Goal: Task Accomplishment & Management: Complete application form

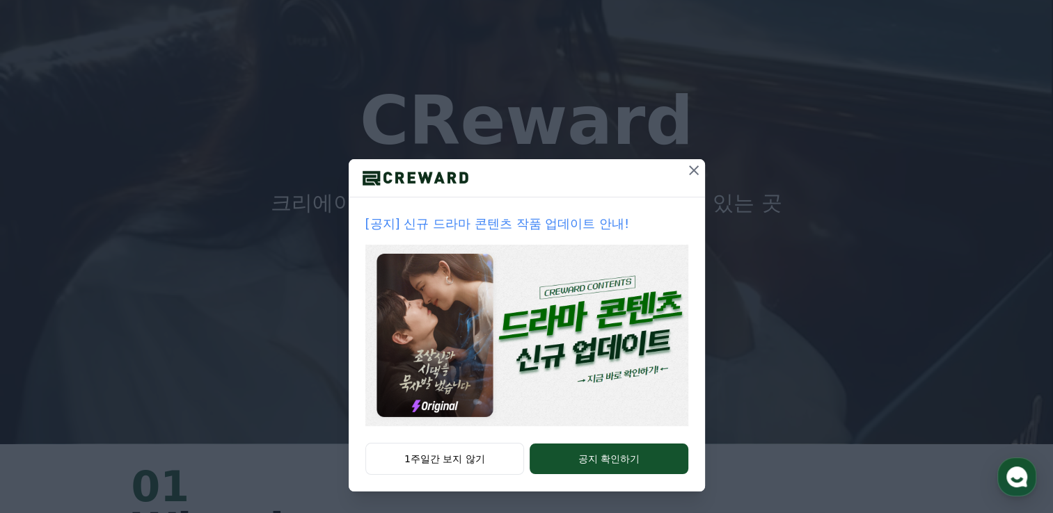
scroll to position [139, 0]
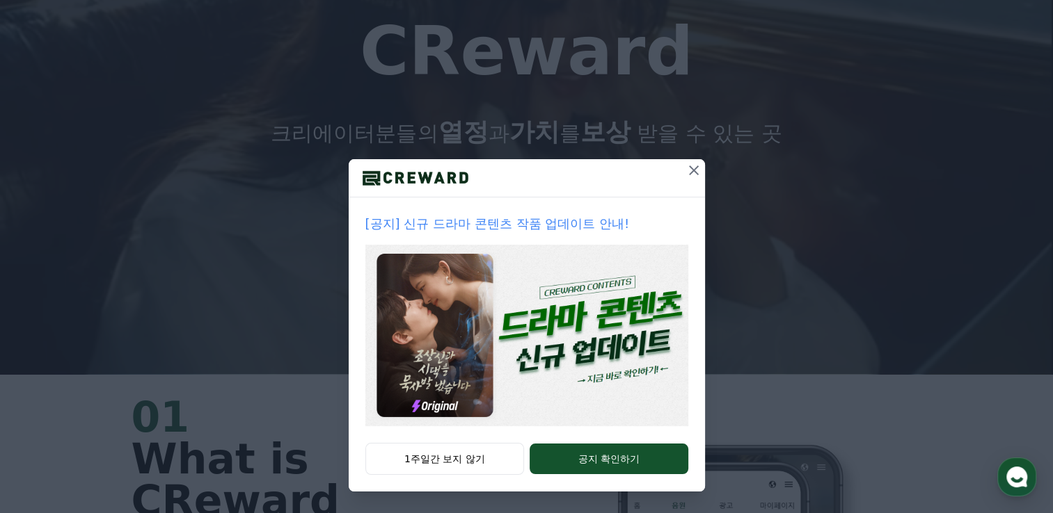
click at [423, 442] on div "[공지] 신규 드라마 콘텐츠 작품 업데이트 안내!" at bounding box center [527, 321] width 356 height 246
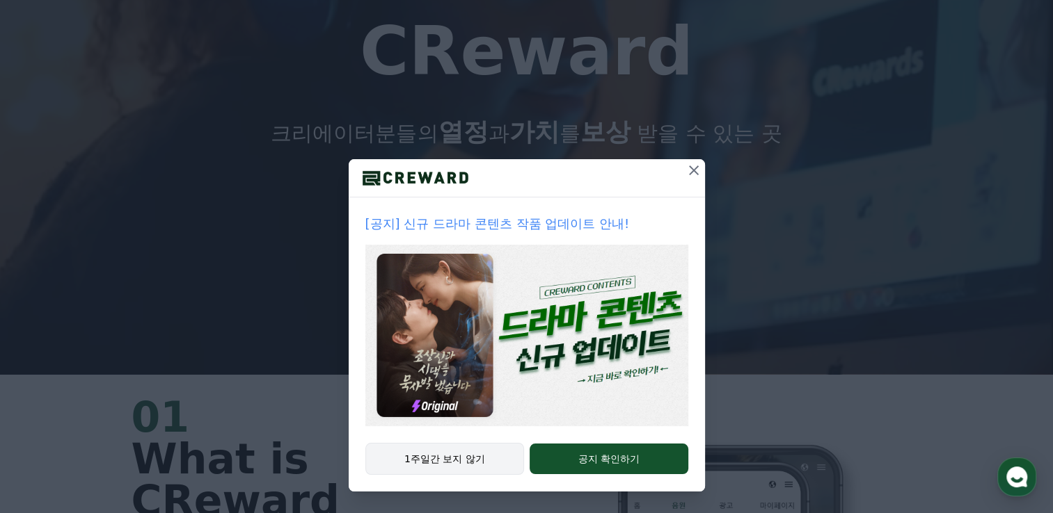
click at [426, 456] on button "1주일간 보지 않기" at bounding box center [444, 459] width 159 height 32
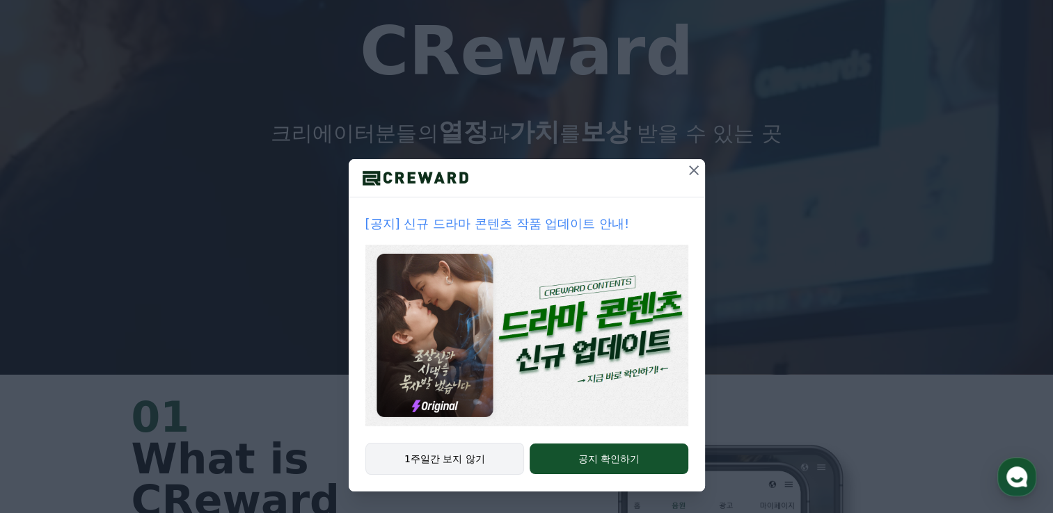
scroll to position [0, 0]
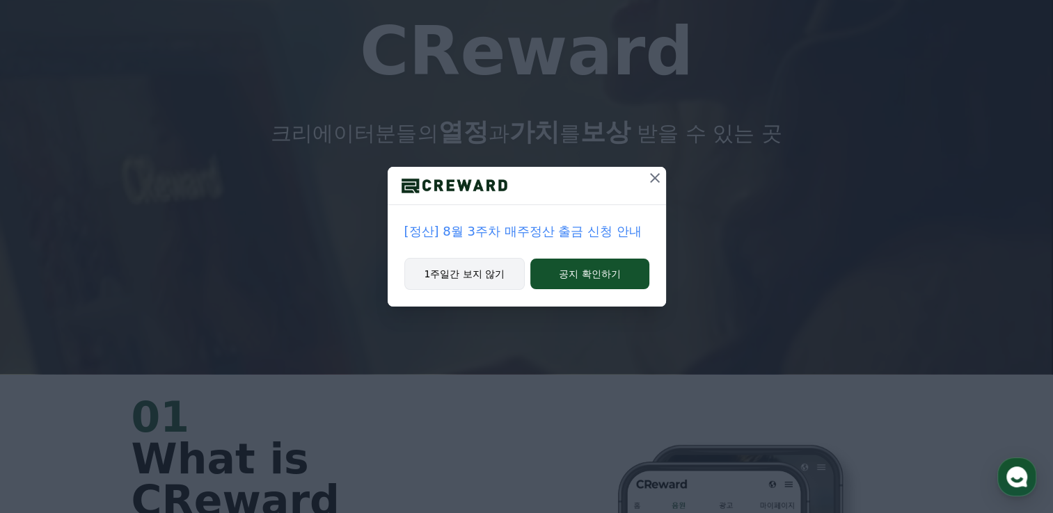
click at [472, 275] on button "1주일간 보지 않기" at bounding box center [464, 274] width 121 height 32
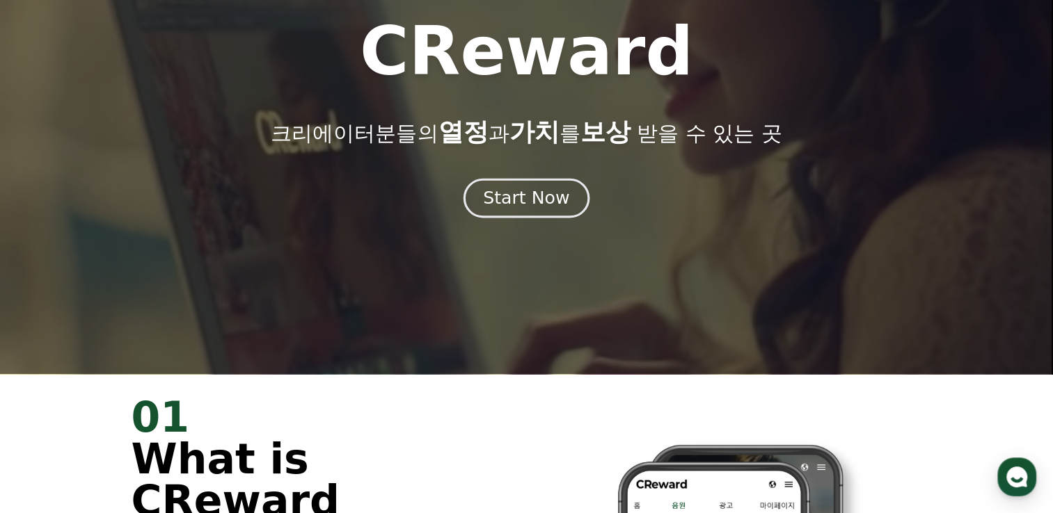
click at [513, 188] on div "Start Now" at bounding box center [526, 198] width 86 height 24
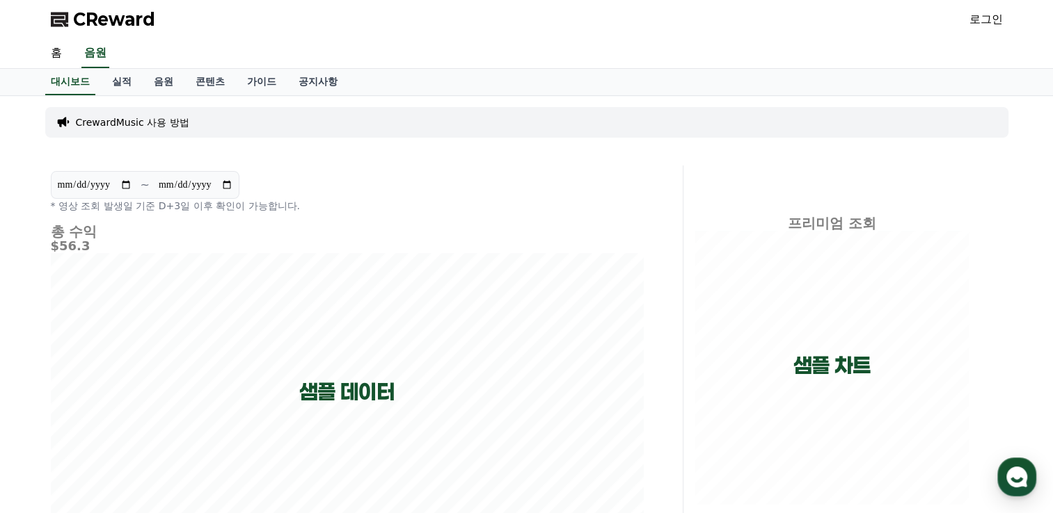
click at [960, 20] on div "CReward 로그인" at bounding box center [527, 19] width 974 height 39
click at [969, 17] on link "로그인" at bounding box center [985, 19] width 33 height 17
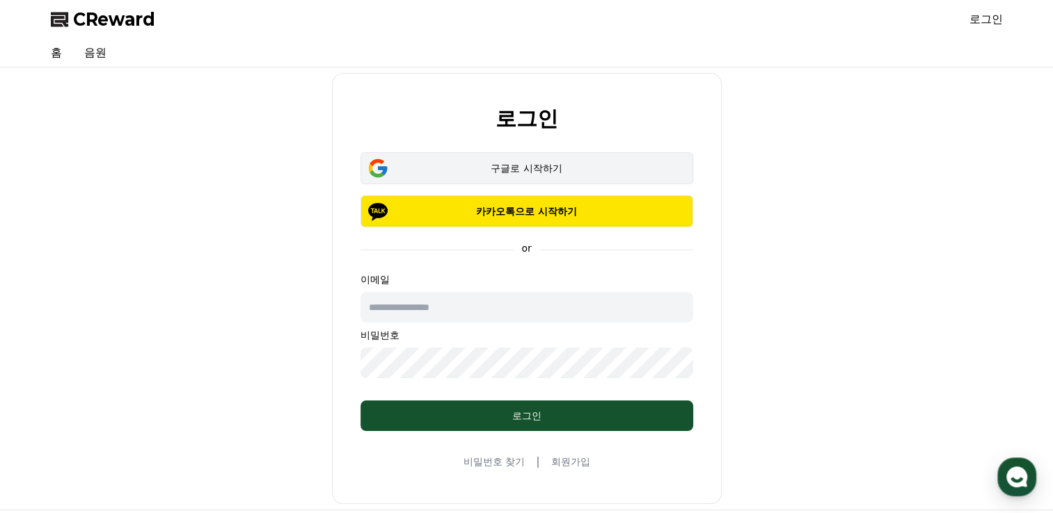
click at [501, 161] on div "구글로 시작하기" at bounding box center [527, 168] width 292 height 14
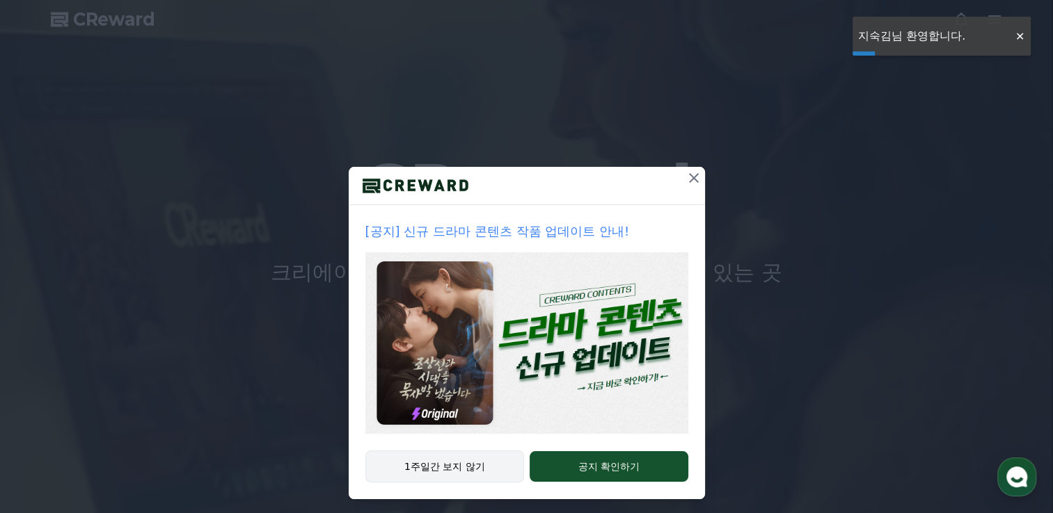
click at [434, 473] on button "1주일간 보지 않기" at bounding box center [444, 467] width 159 height 32
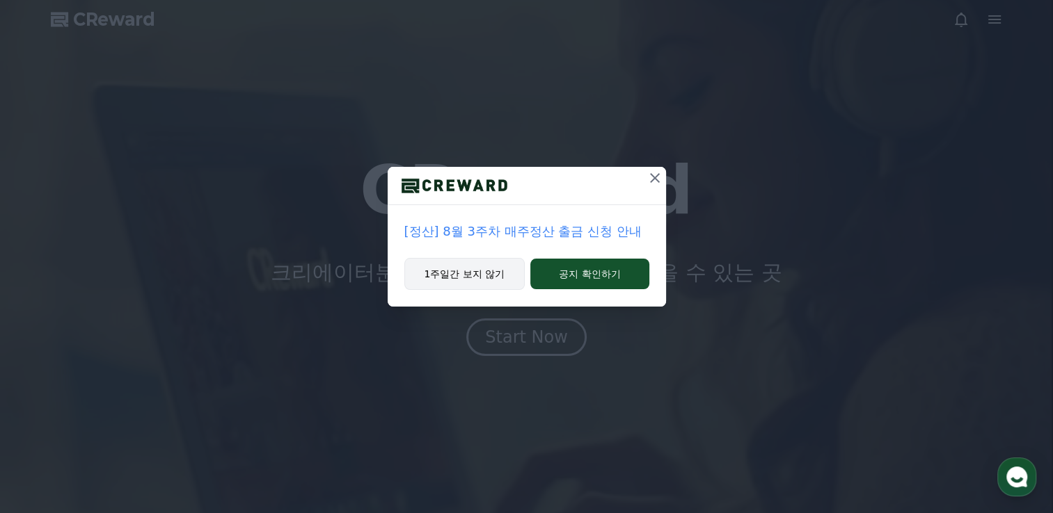
click at [463, 278] on button "1주일간 보지 않기" at bounding box center [464, 274] width 121 height 32
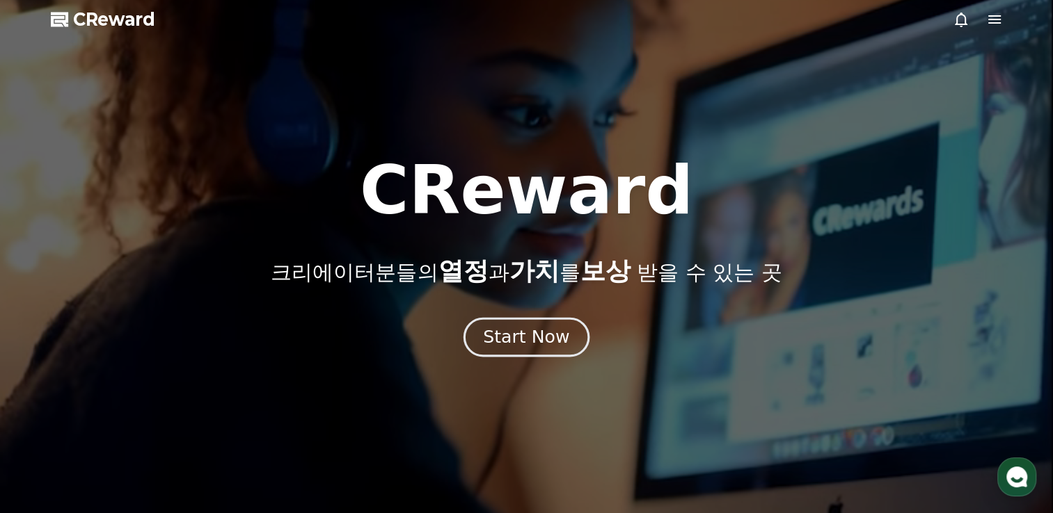
click at [487, 344] on div "Start Now" at bounding box center [526, 338] width 86 height 24
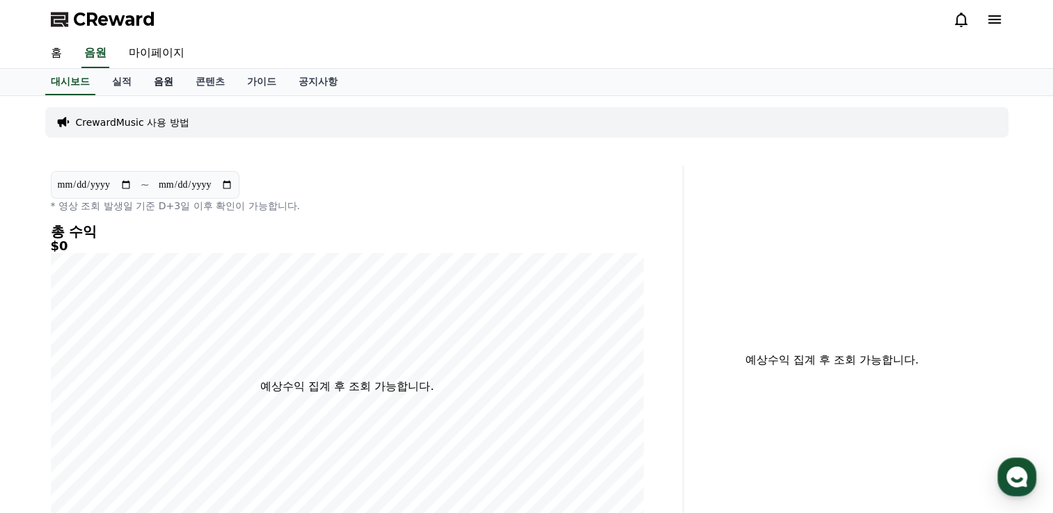
click at [164, 79] on link "음원" at bounding box center [164, 82] width 42 height 26
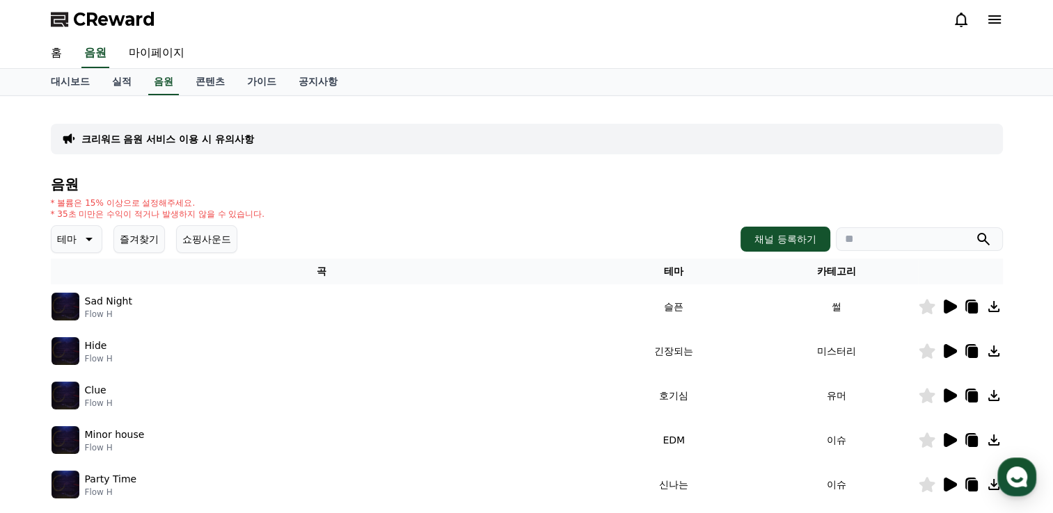
click at [75, 241] on p "테마" at bounding box center [66, 239] width 19 height 19
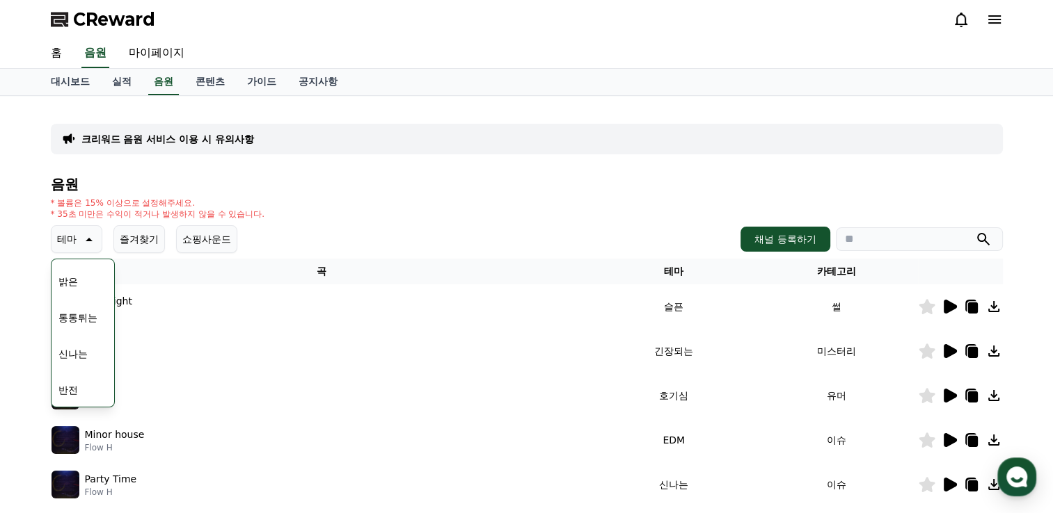
scroll to position [209, 0]
click at [71, 353] on button "웅장한" at bounding box center [73, 357] width 40 height 31
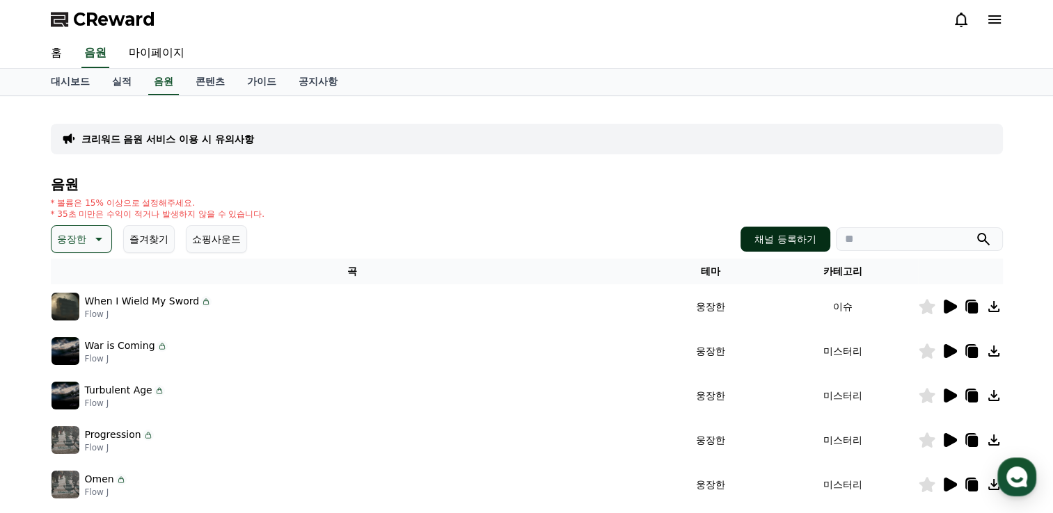
click at [794, 227] on button "채널 등록하기" at bounding box center [784, 239] width 89 height 25
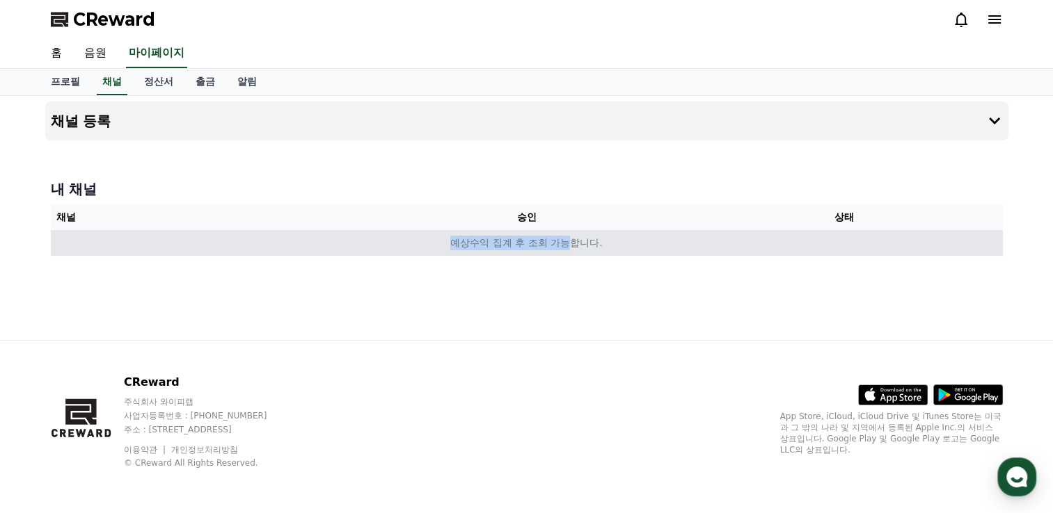
drag, startPoint x: 440, startPoint y: 243, endPoint x: 573, endPoint y: 242, distance: 133.6
click at [573, 242] on td "예상수익 집계 후 조회 가능합니다." at bounding box center [527, 243] width 952 height 26
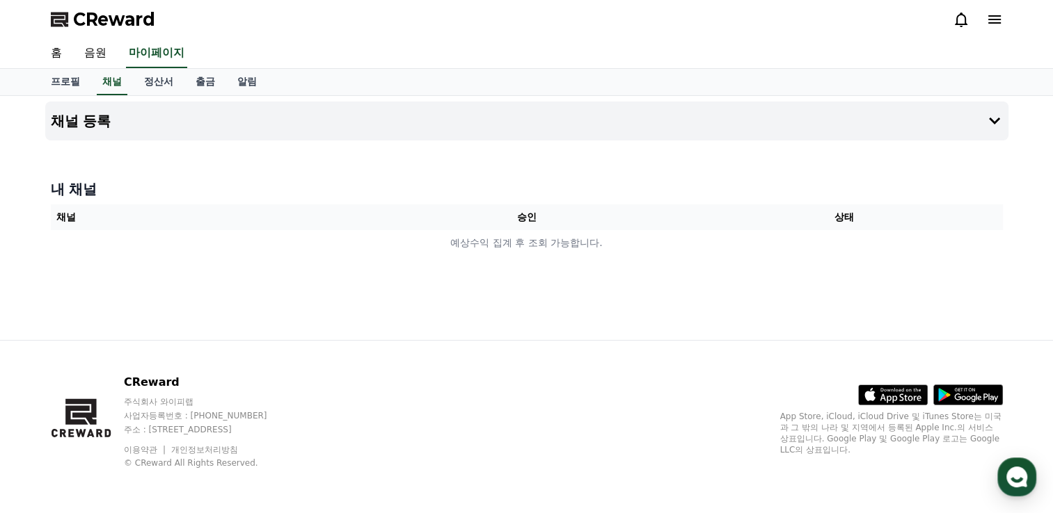
drag, startPoint x: 573, startPoint y: 242, endPoint x: 497, endPoint y: 283, distance: 86.2
click at [497, 283] on div "채널 등록 내 채널 채널 승인 상태 예상수익 집계 후 조회 가능합니다." at bounding box center [527, 218] width 974 height 244
click at [71, 123] on h4 "채널 등록" at bounding box center [81, 120] width 61 height 15
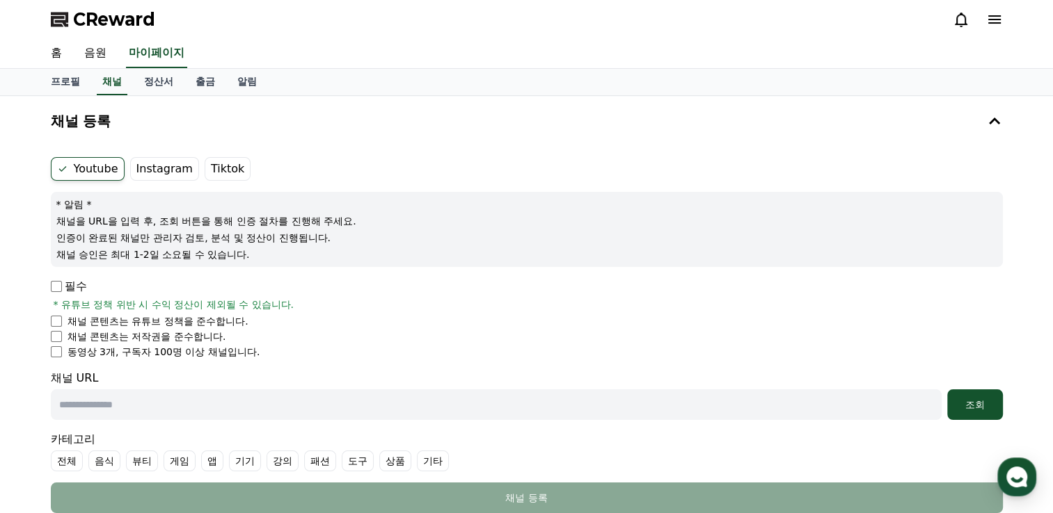
click at [154, 164] on label "Instagram" at bounding box center [164, 169] width 69 height 24
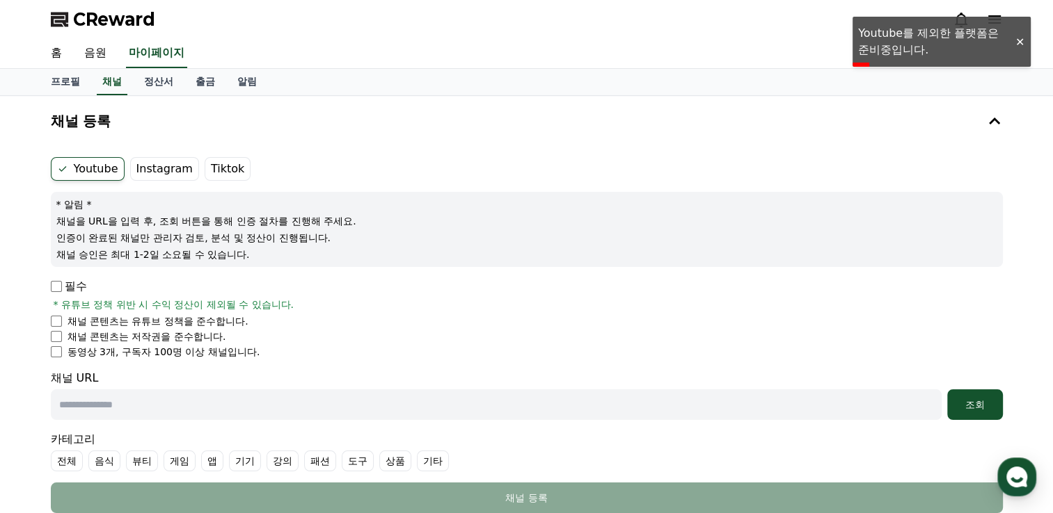
scroll to position [70, 0]
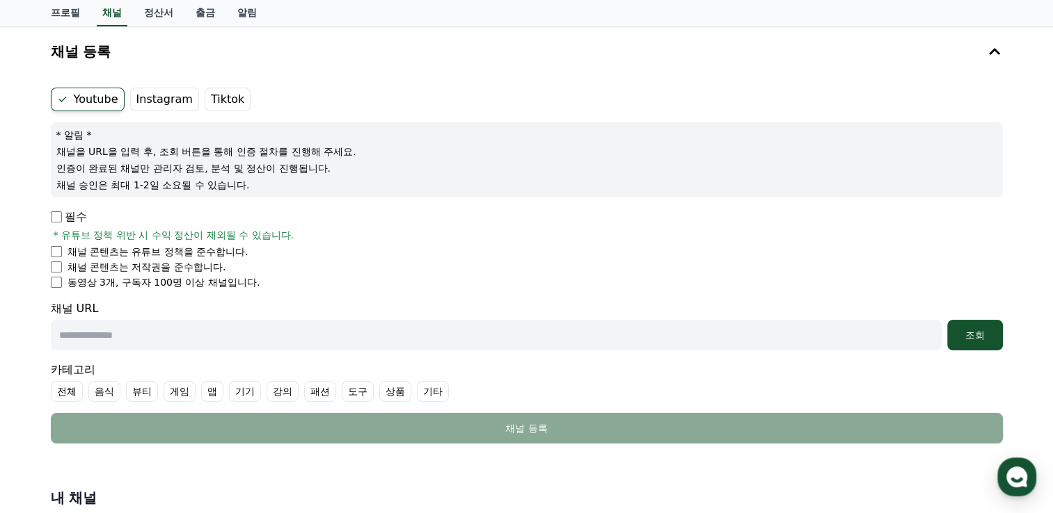
click at [225, 96] on label "Tiktok" at bounding box center [228, 100] width 46 height 24
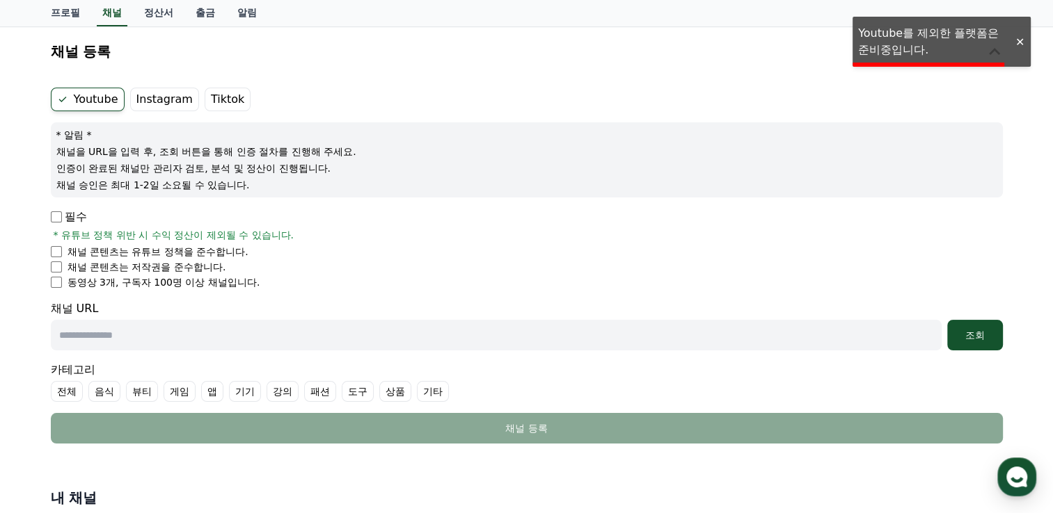
click at [89, 95] on label "Youtube" at bounding box center [88, 100] width 74 height 24
click at [64, 94] on icon at bounding box center [62, 99] width 11 height 11
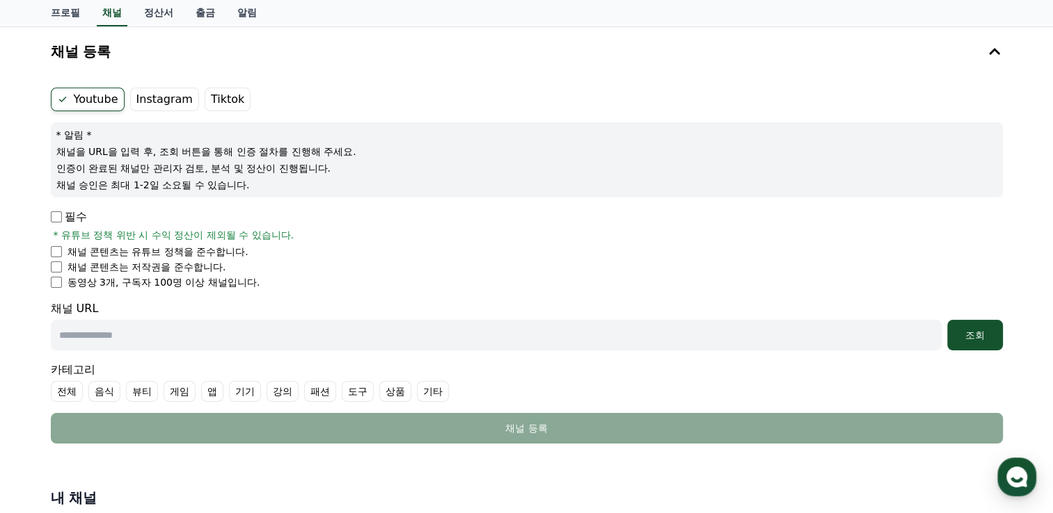
click at [47, 253] on div "Youtube Instagram Tiktok * 알림 * 채널을 URL을 입력 후, 조회 버튼을 통해 인증 절차를 진행해 주세요. 인증이 완료…" at bounding box center [526, 265] width 963 height 367
click at [51, 282] on li "동영상 3개, 구독자 100명 이상 채널입니다." at bounding box center [527, 282] width 952 height 14
click at [51, 241] on div "필수 * 유튜브 정책 위반 시 수익 정산이 제외될 수 있습니다. 채널 콘텐츠는 유튜브 정책을 준수합니다. 채널 콘텐츠는 저작권을 준수합니다. …" at bounding box center [527, 249] width 952 height 81
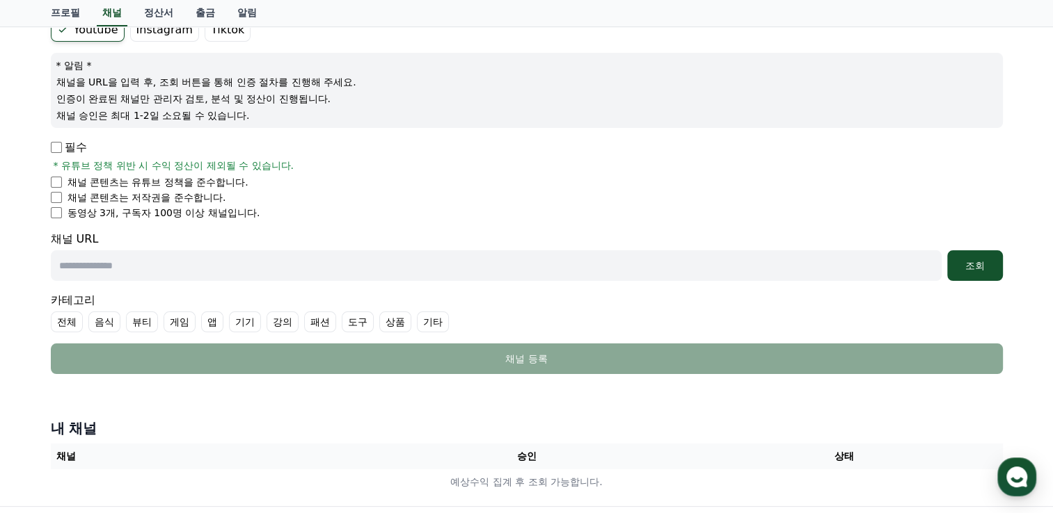
scroll to position [209, 0]
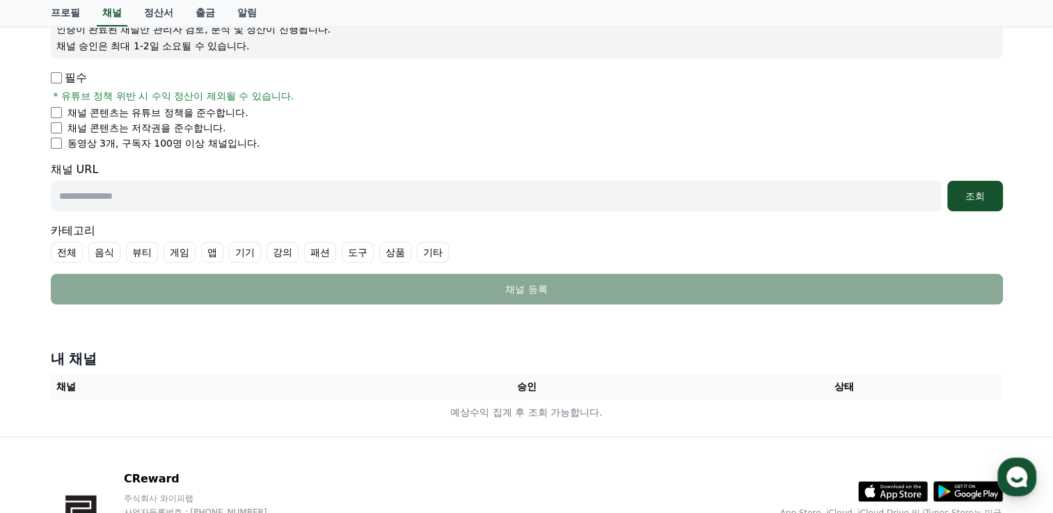
click at [125, 195] on input "text" at bounding box center [496, 196] width 890 height 31
paste input "**********"
type input "**********"
click at [949, 196] on button "조회" at bounding box center [975, 196] width 56 height 31
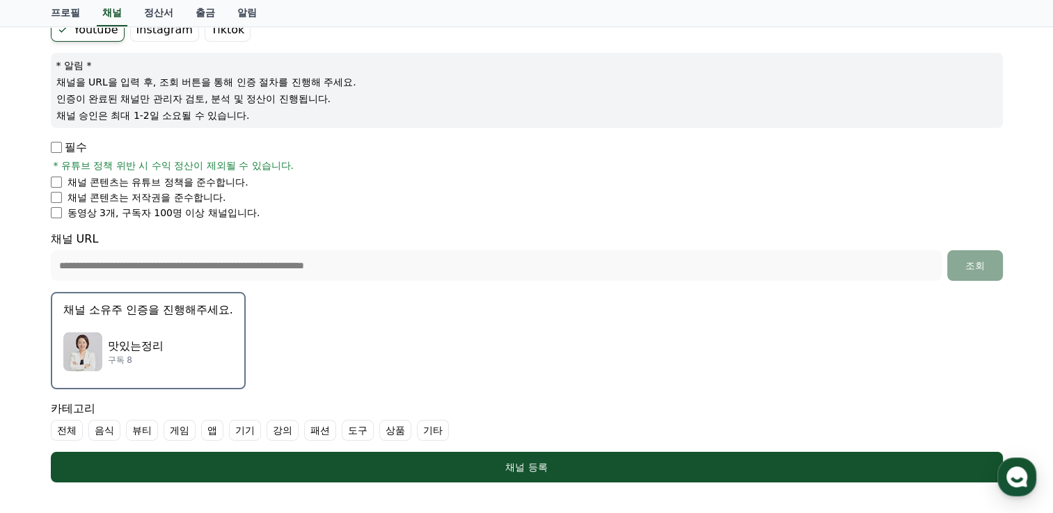
scroll to position [70, 0]
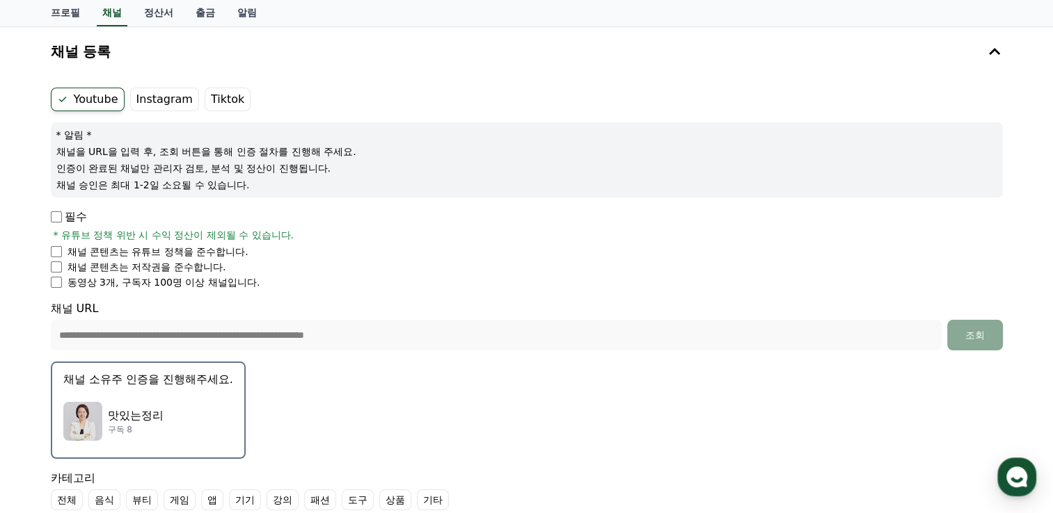
click at [153, 99] on label "Instagram" at bounding box center [164, 100] width 69 height 24
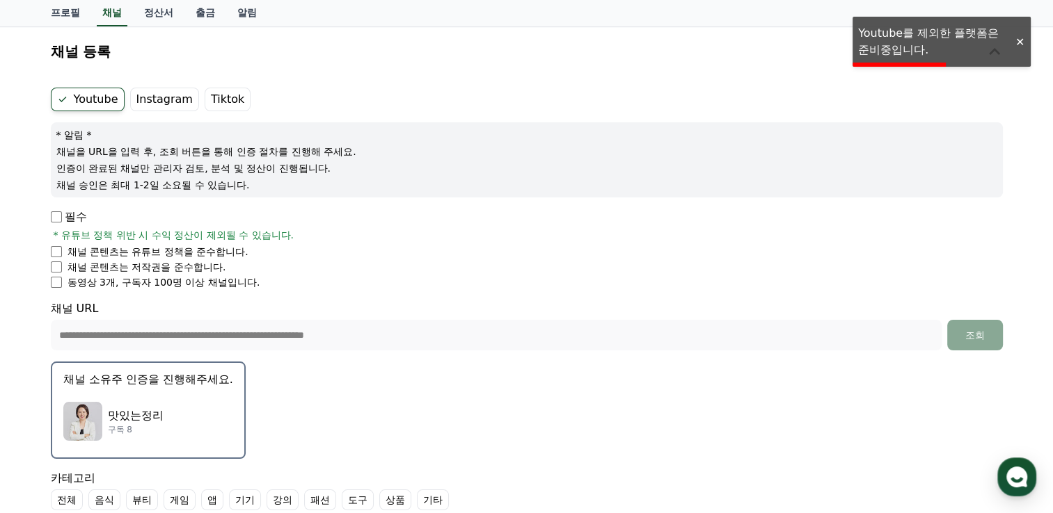
click at [227, 99] on label "Tiktok" at bounding box center [228, 100] width 46 height 24
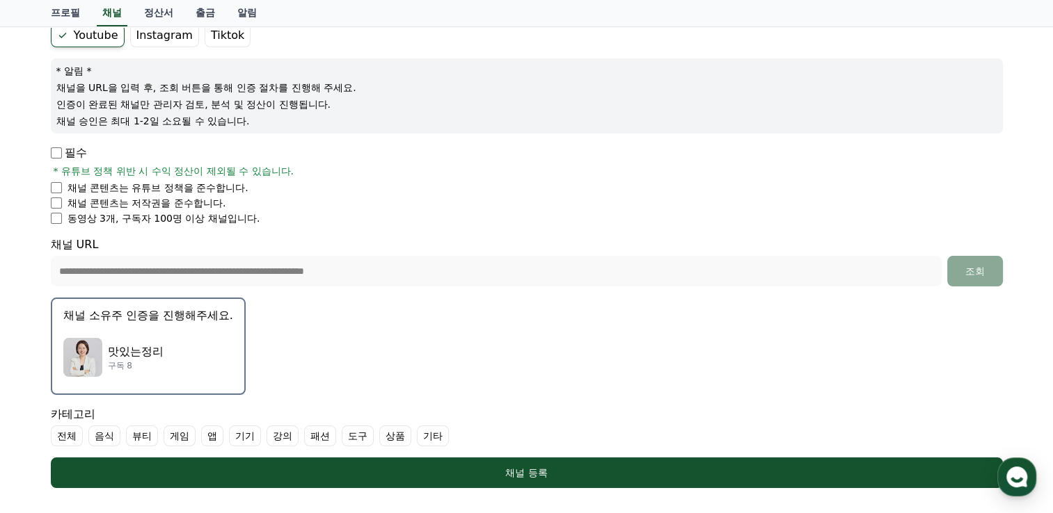
scroll to position [0, 0]
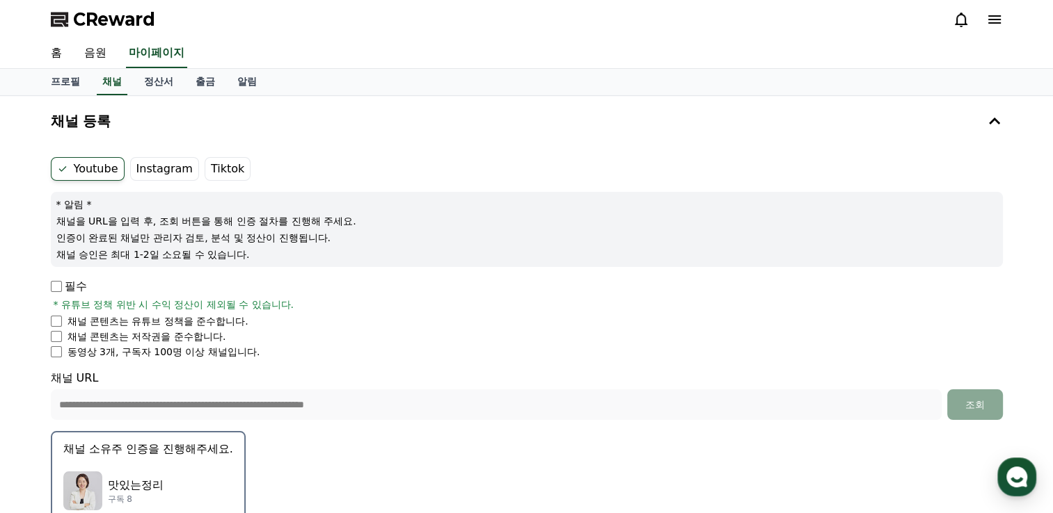
click at [903, 413] on div "**********" at bounding box center [527, 405] width 952 height 31
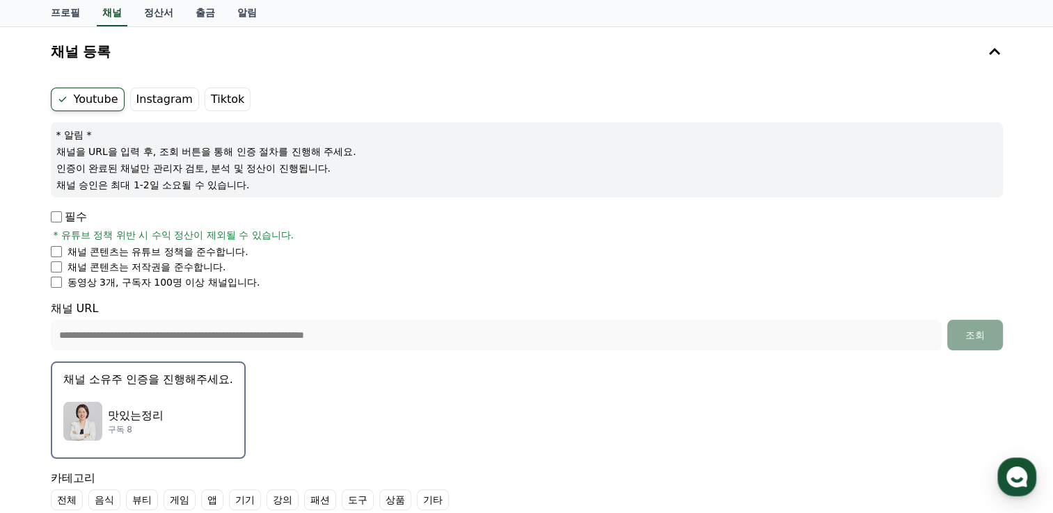
drag, startPoint x: 103, startPoint y: 136, endPoint x: 343, endPoint y: 179, distance: 244.0
click at [342, 179] on div "* 알림 * 채널을 URL을 입력 후, 조회 버튼을 통해 인증 절차를 진행해 주세요. 인증이 완료된 채널만 관리자 검토, 분석 및 정산이 진행…" at bounding box center [527, 159] width 952 height 75
drag, startPoint x: 343, startPoint y: 179, endPoint x: 451, endPoint y: 236, distance: 121.7
click at [451, 236] on div "필수 * 유튜브 정책 위반 시 수익 정산이 제외될 수 있습니다." at bounding box center [527, 225] width 952 height 33
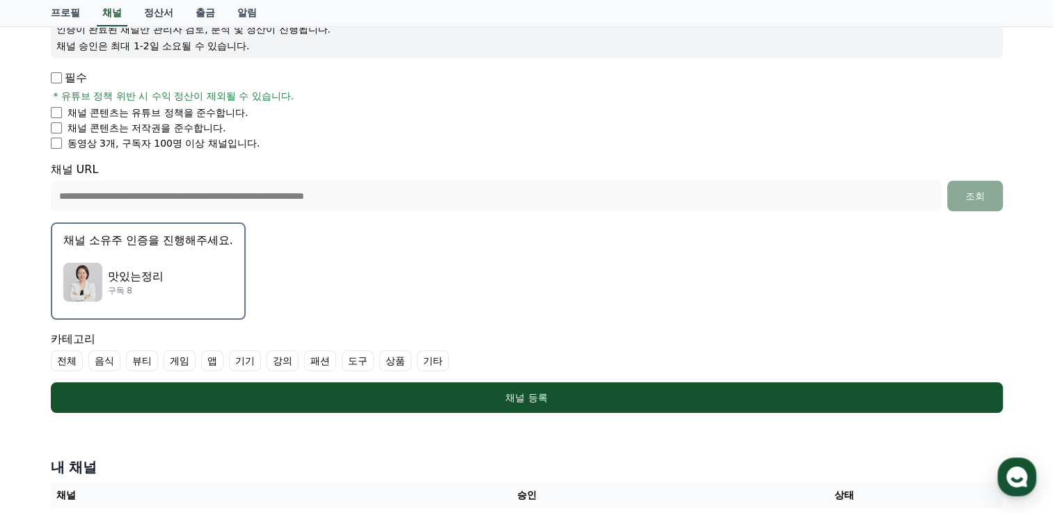
scroll to position [278, 0]
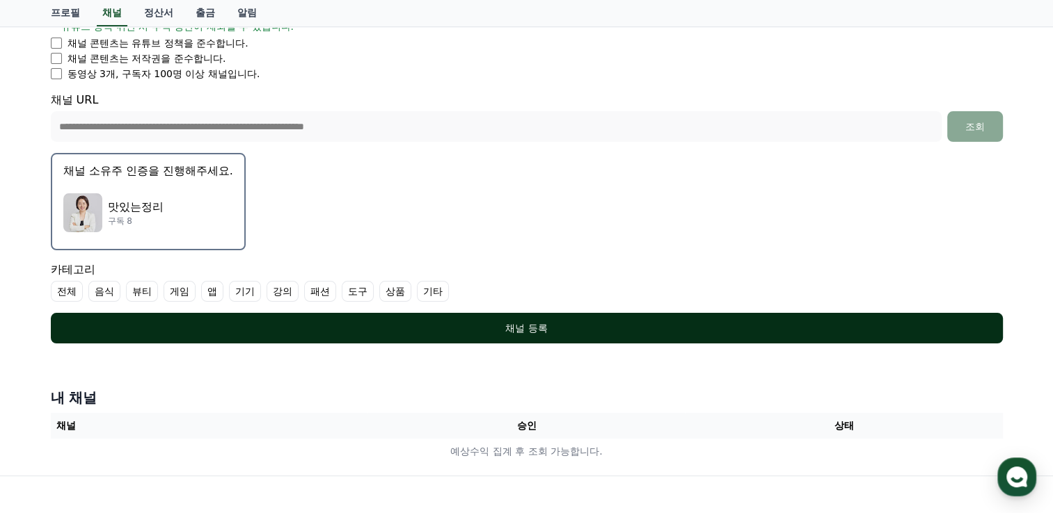
click at [459, 321] on div "채널 등록" at bounding box center [527, 328] width 896 height 14
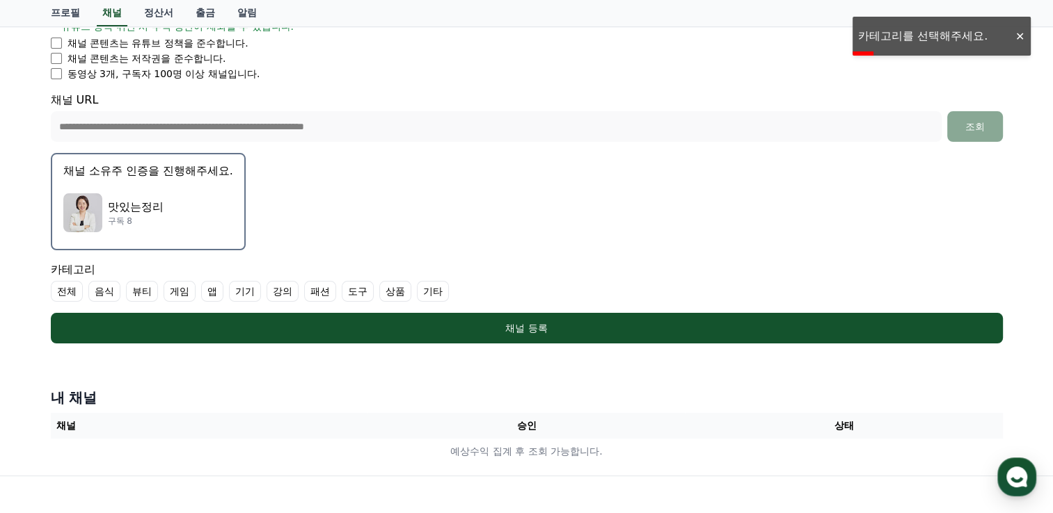
click at [390, 285] on label "상품" at bounding box center [395, 291] width 32 height 21
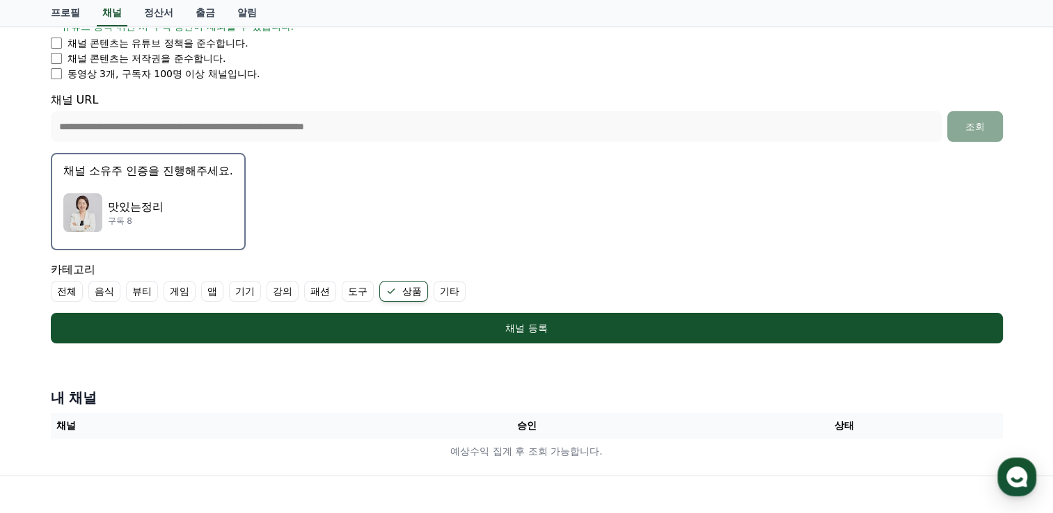
click at [360, 291] on label "도구" at bounding box center [358, 291] width 32 height 21
click at [57, 287] on label "전체" at bounding box center [67, 291] width 32 height 21
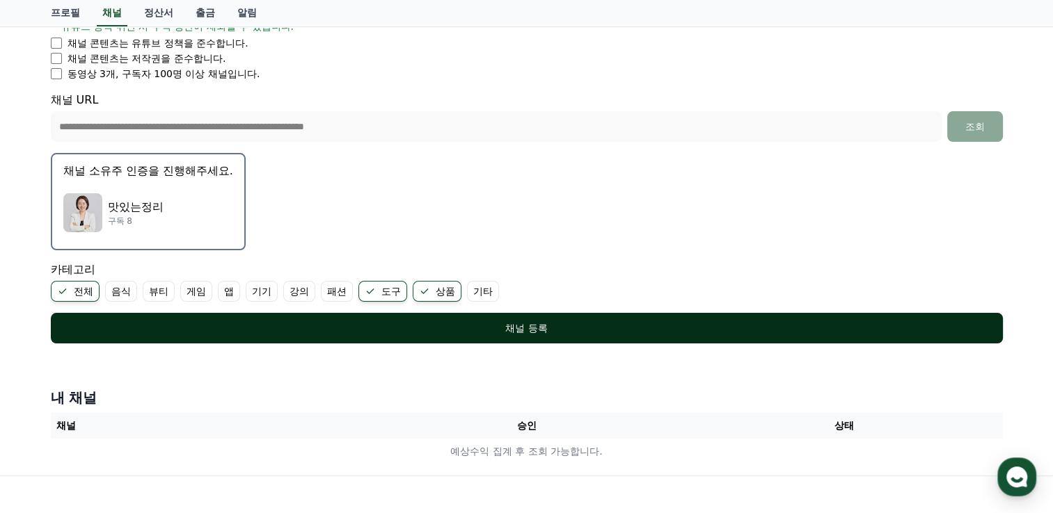
click at [570, 321] on div "채널 등록" at bounding box center [527, 328] width 896 height 14
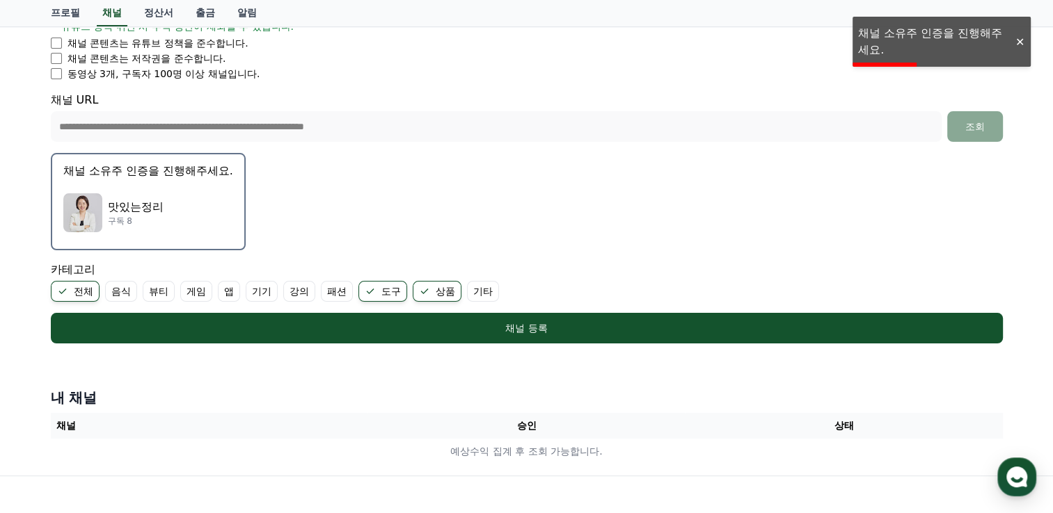
click at [182, 188] on div "맛있는정리 구독 8" at bounding box center [148, 213] width 170 height 56
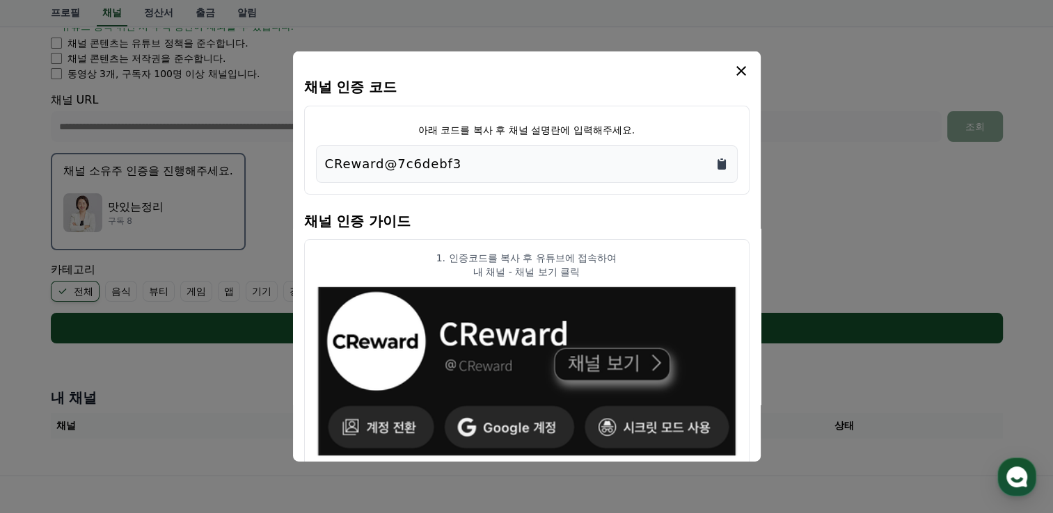
click at [717, 165] on icon "Copy to clipboard" at bounding box center [721, 164] width 8 height 10
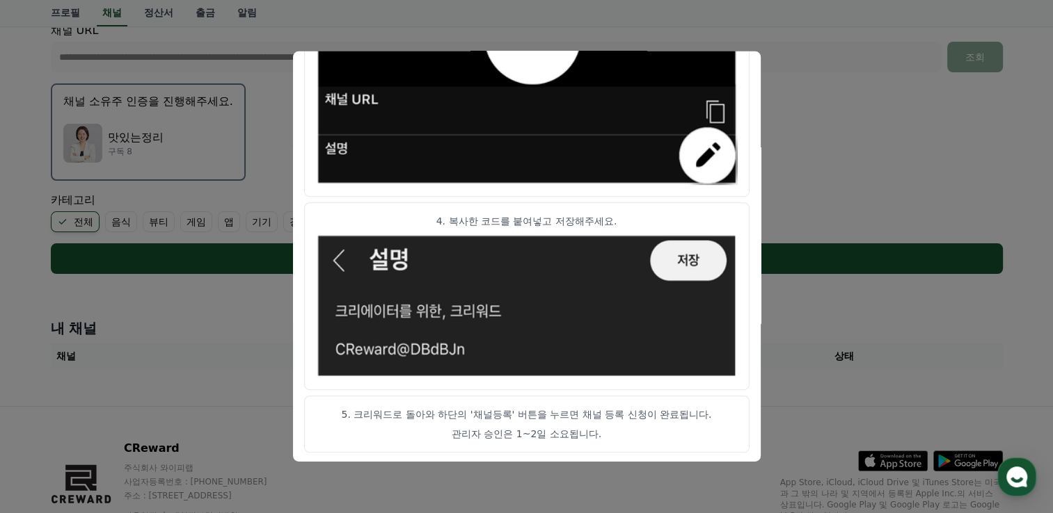
scroll to position [412, 0]
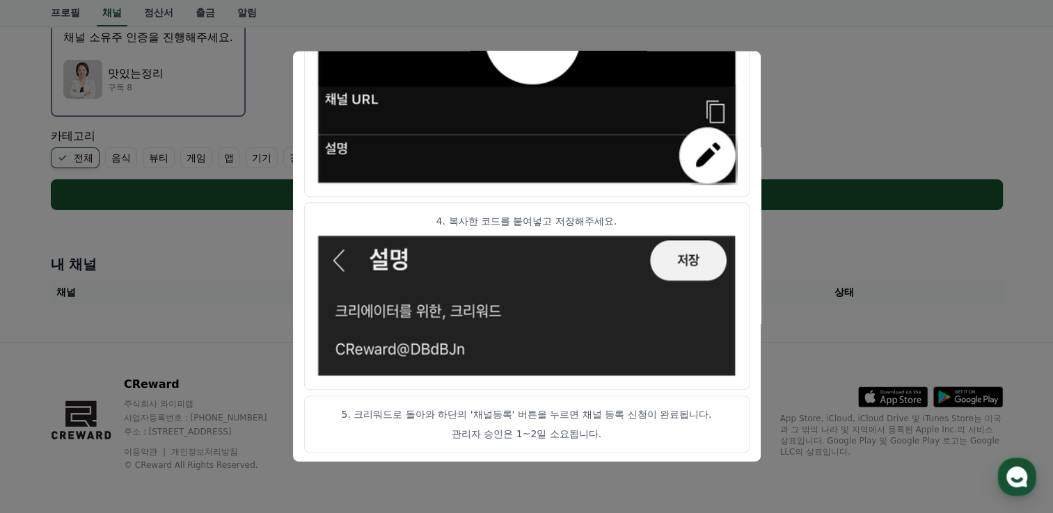
click at [858, 109] on button "close modal" at bounding box center [526, 256] width 1053 height 513
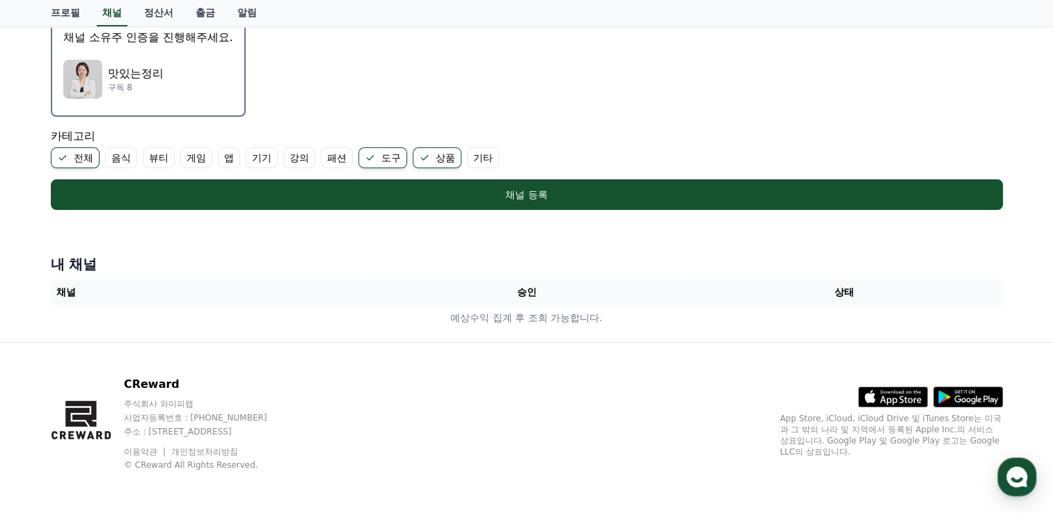
scroll to position [273, 0]
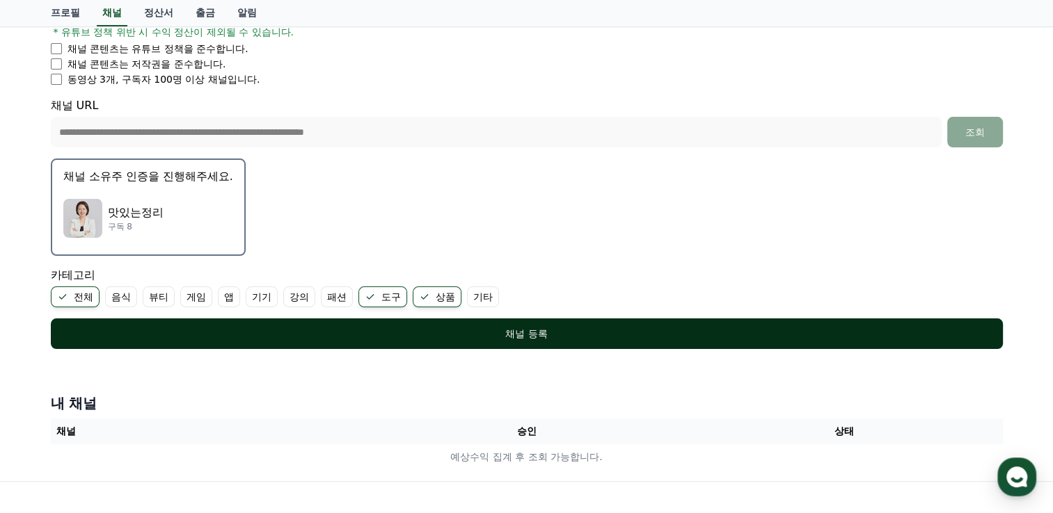
click at [352, 329] on div "채널 등록" at bounding box center [527, 334] width 896 height 14
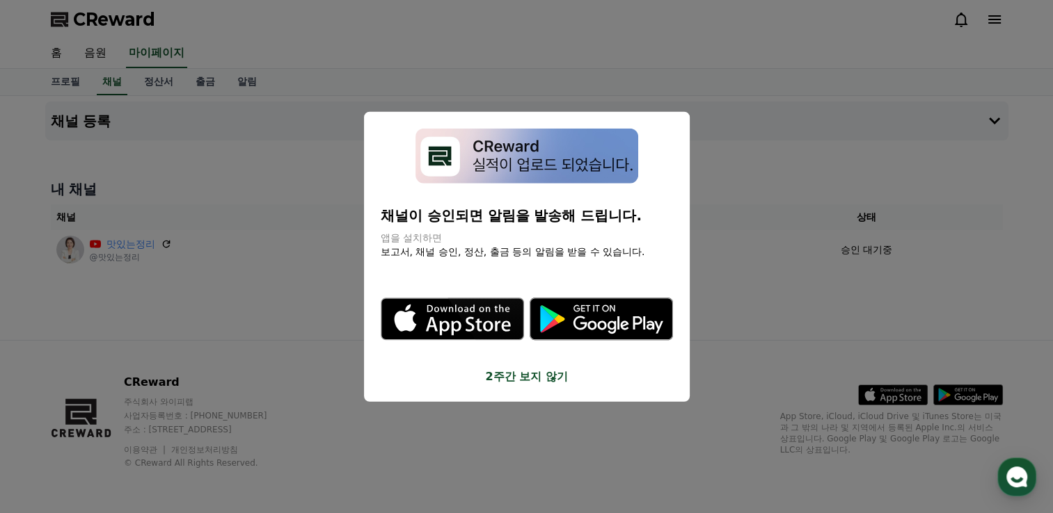
click at [508, 381] on button "2주간 보지 않기" at bounding box center [527, 376] width 292 height 17
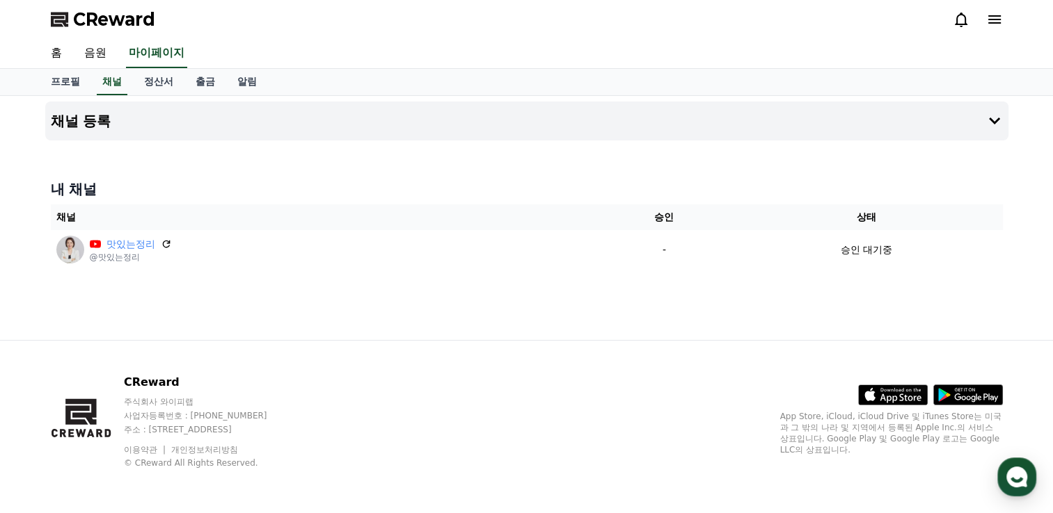
click at [253, 307] on div "채널 등록 내 채널 채널 승인 상태 맛있는정리 @맛있는정리 - 승인 대기중" at bounding box center [527, 218] width 974 height 244
click at [75, 82] on link "프로필" at bounding box center [65, 82] width 51 height 26
select select "**********"
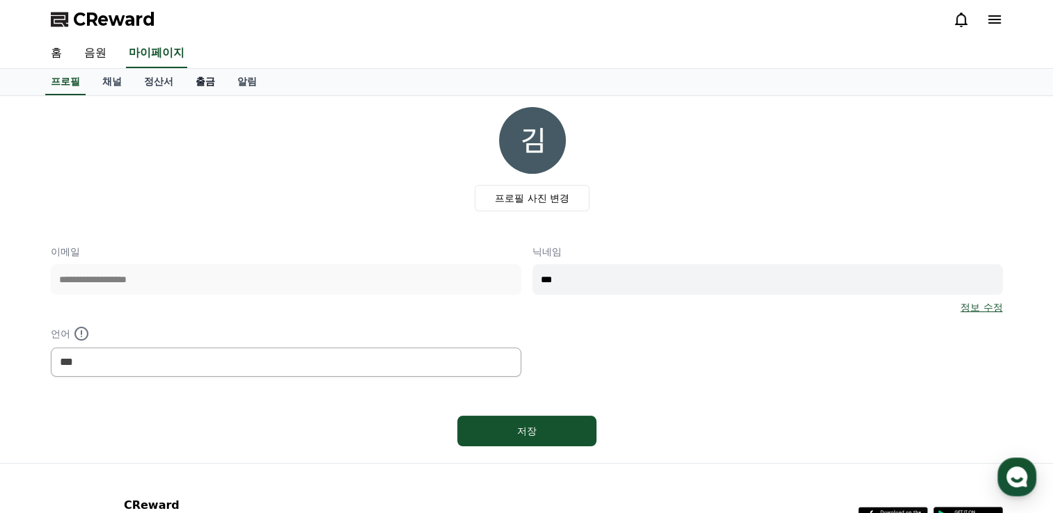
click at [205, 79] on link "출금" at bounding box center [205, 82] width 42 height 26
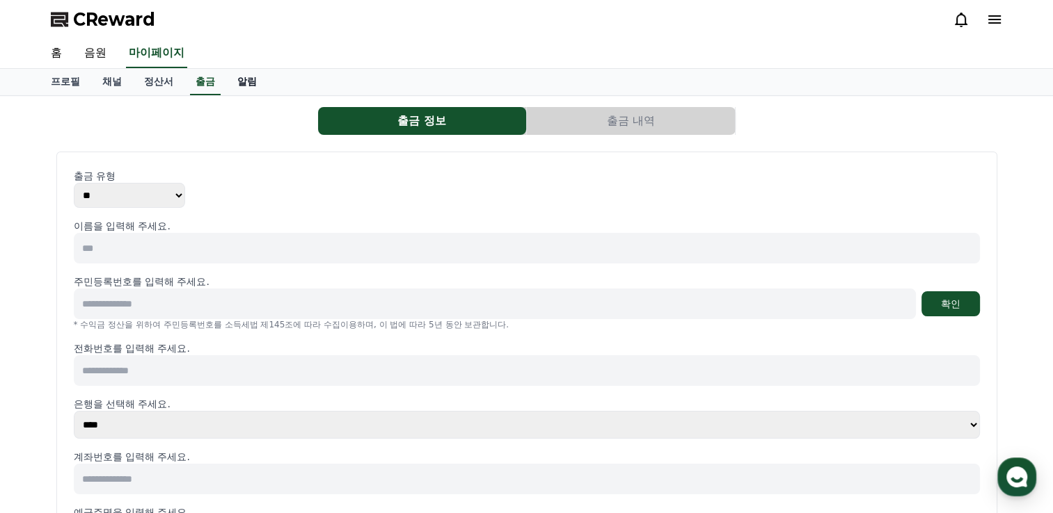
click at [246, 94] on link "알림" at bounding box center [247, 82] width 42 height 26
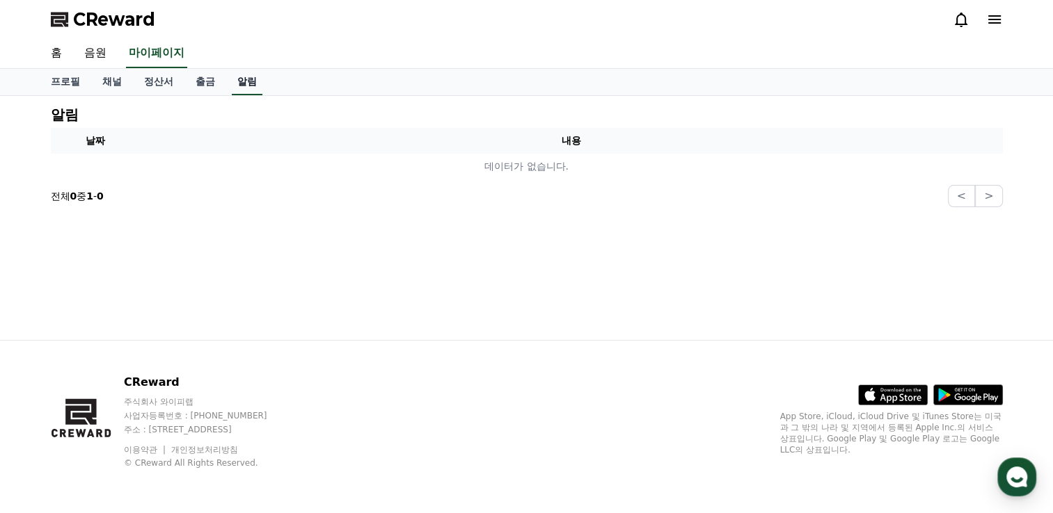
click at [248, 81] on link "알림" at bounding box center [247, 82] width 31 height 26
click at [113, 77] on link "채널" at bounding box center [112, 82] width 42 height 26
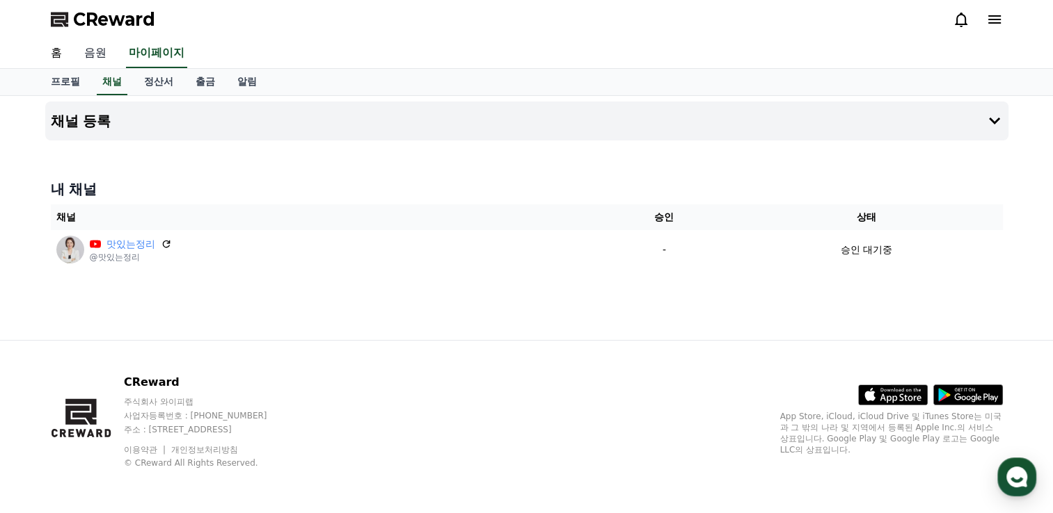
click at [92, 56] on link "음원" at bounding box center [95, 53] width 45 height 29
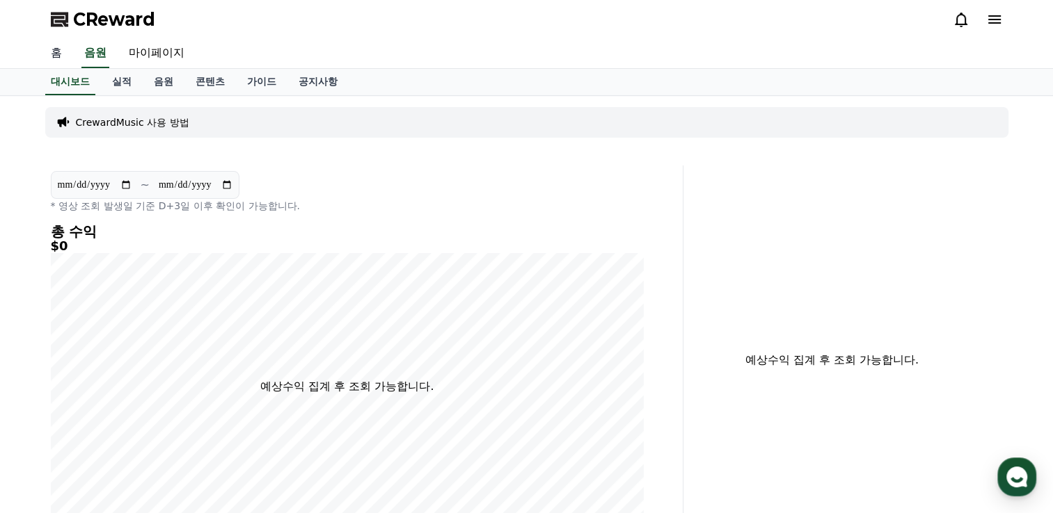
click at [59, 47] on link "홈" at bounding box center [56, 53] width 33 height 29
